Goal: Find contact information: Find contact information

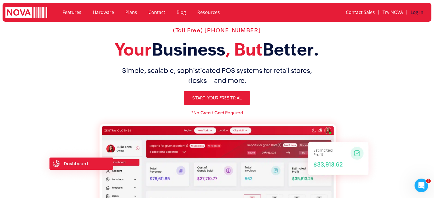
click at [419, 16] on link "Log In" at bounding box center [417, 12] width 20 height 13
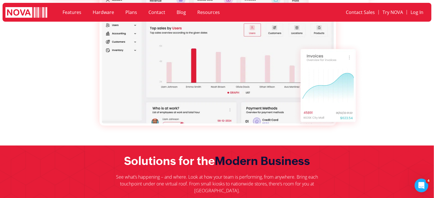
scroll to position [2184, 0]
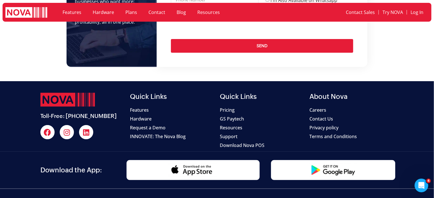
click at [321, 115] on span "Contact Us" at bounding box center [322, 118] width 24 height 7
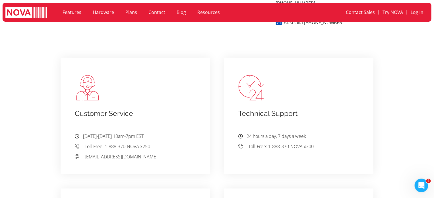
scroll to position [256, 0]
